Goal: Find specific page/section: Find specific page/section

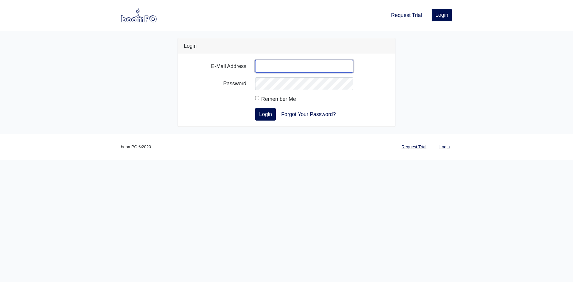
click at [294, 64] on input "E-Mail Address" at bounding box center [304, 66] width 98 height 13
type input "eduardo.velazquez@lwsupply.com"
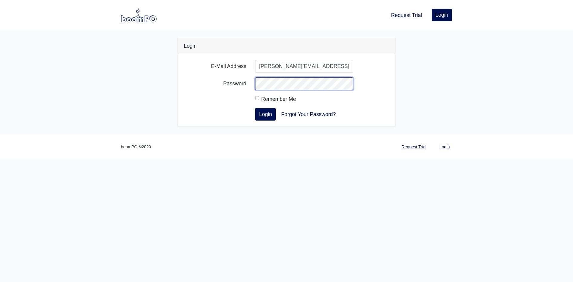
click at [255, 108] on button "Login" at bounding box center [265, 114] width 21 height 13
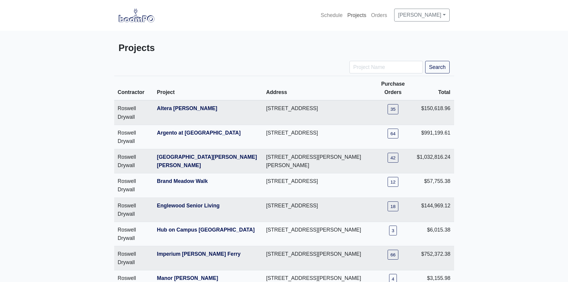
click at [352, 15] on link "Projects" at bounding box center [357, 15] width 24 height 13
click at [352, 14] on link "Projects" at bounding box center [357, 15] width 24 height 13
click at [181, 110] on link "Altera [PERSON_NAME]" at bounding box center [187, 108] width 60 height 6
